Goal: Task Accomplishment & Management: Manage account settings

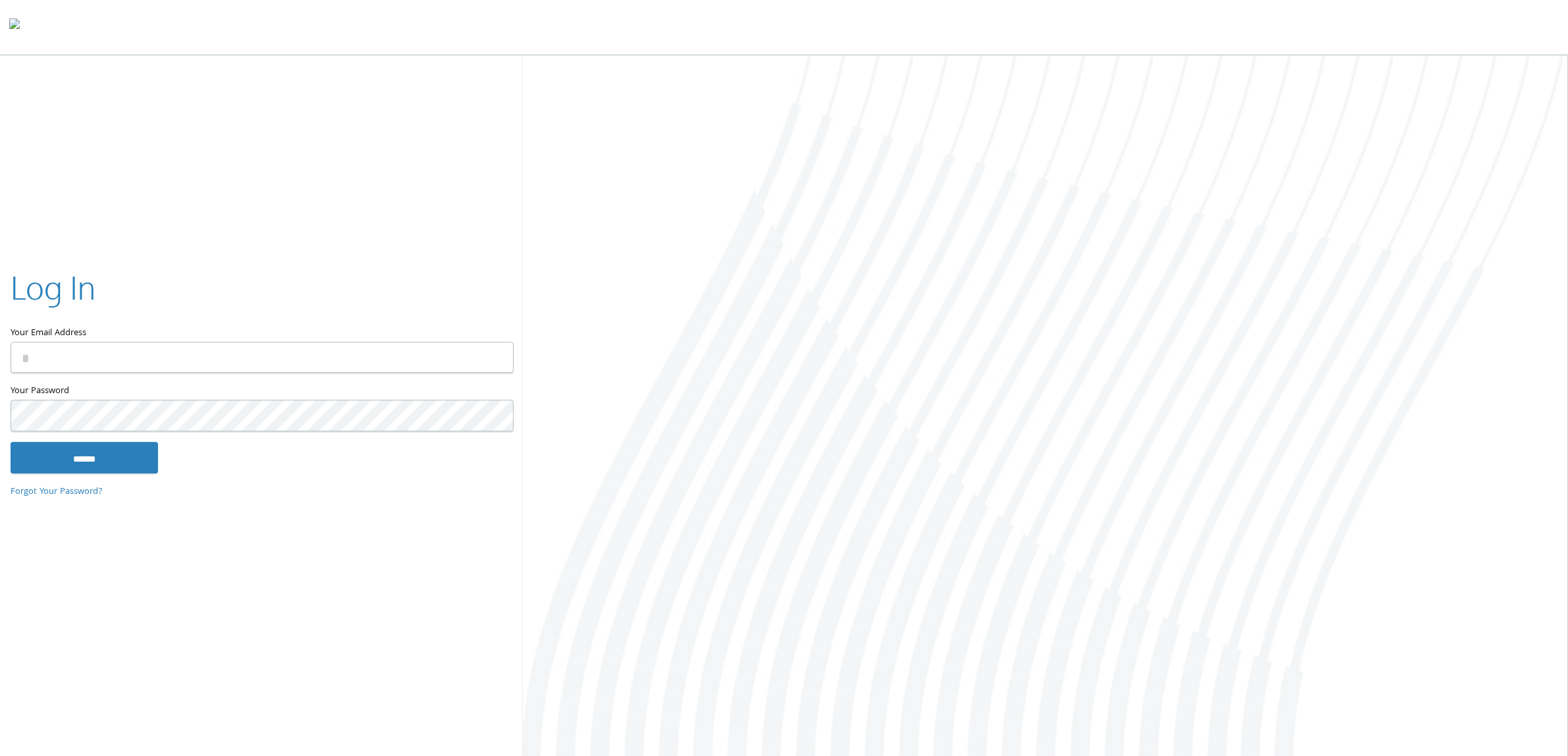
type input "**********"
click at [84, 467] on input "******" at bounding box center [84, 457] width 148 height 31
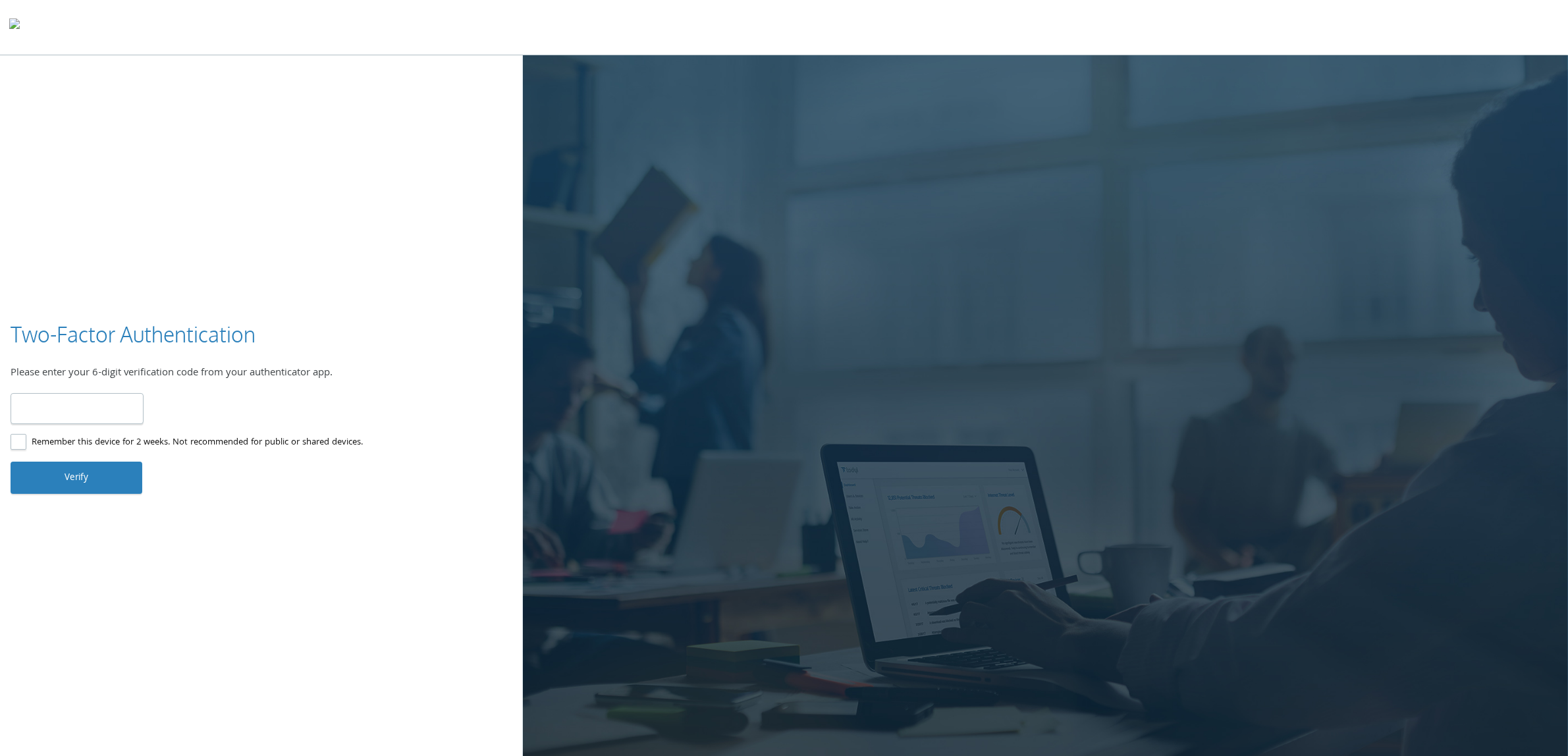
type input "******"
